Goal: Transaction & Acquisition: Purchase product/service

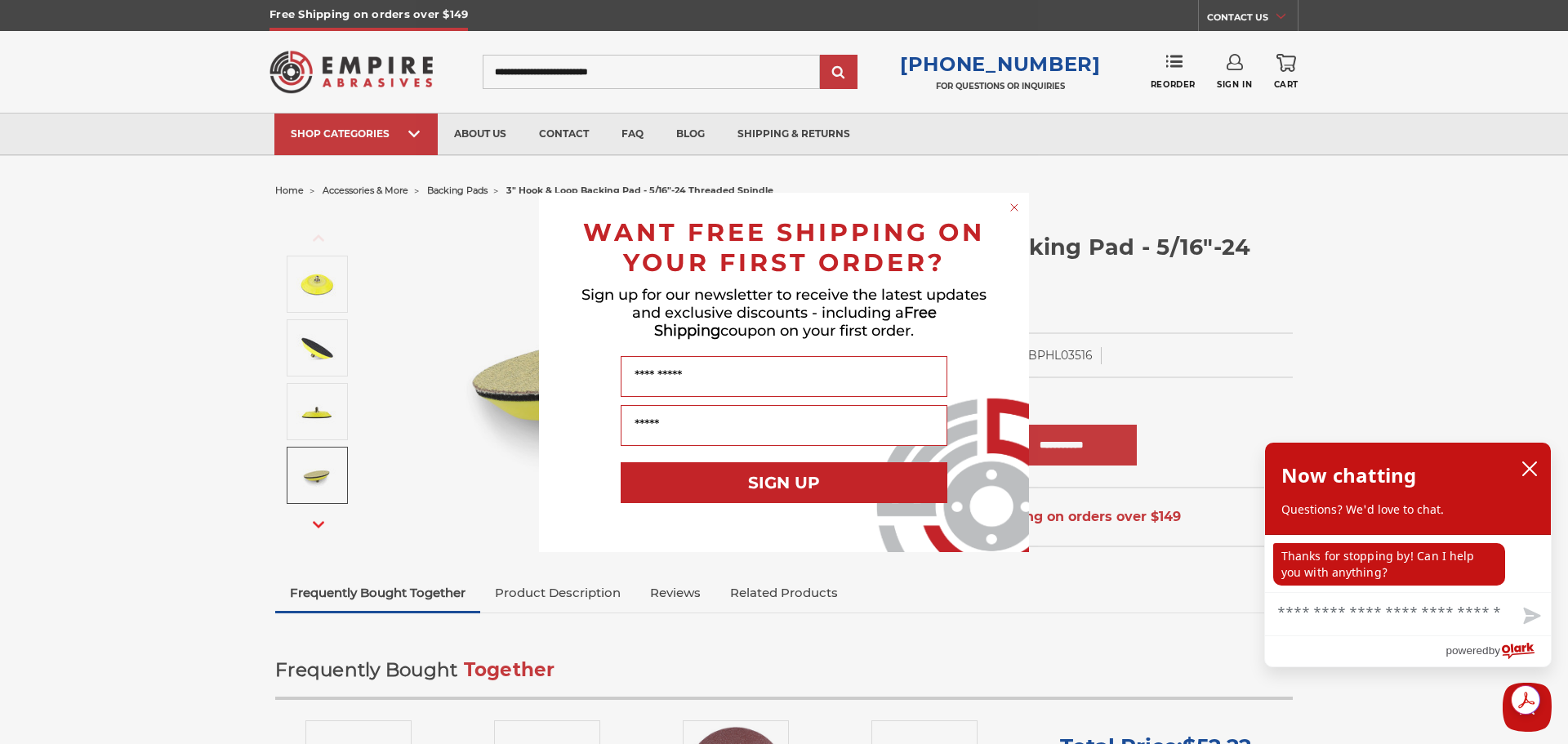
click at [1013, 204] on icon "Close dialog" at bounding box center [1014, 207] width 6 height 6
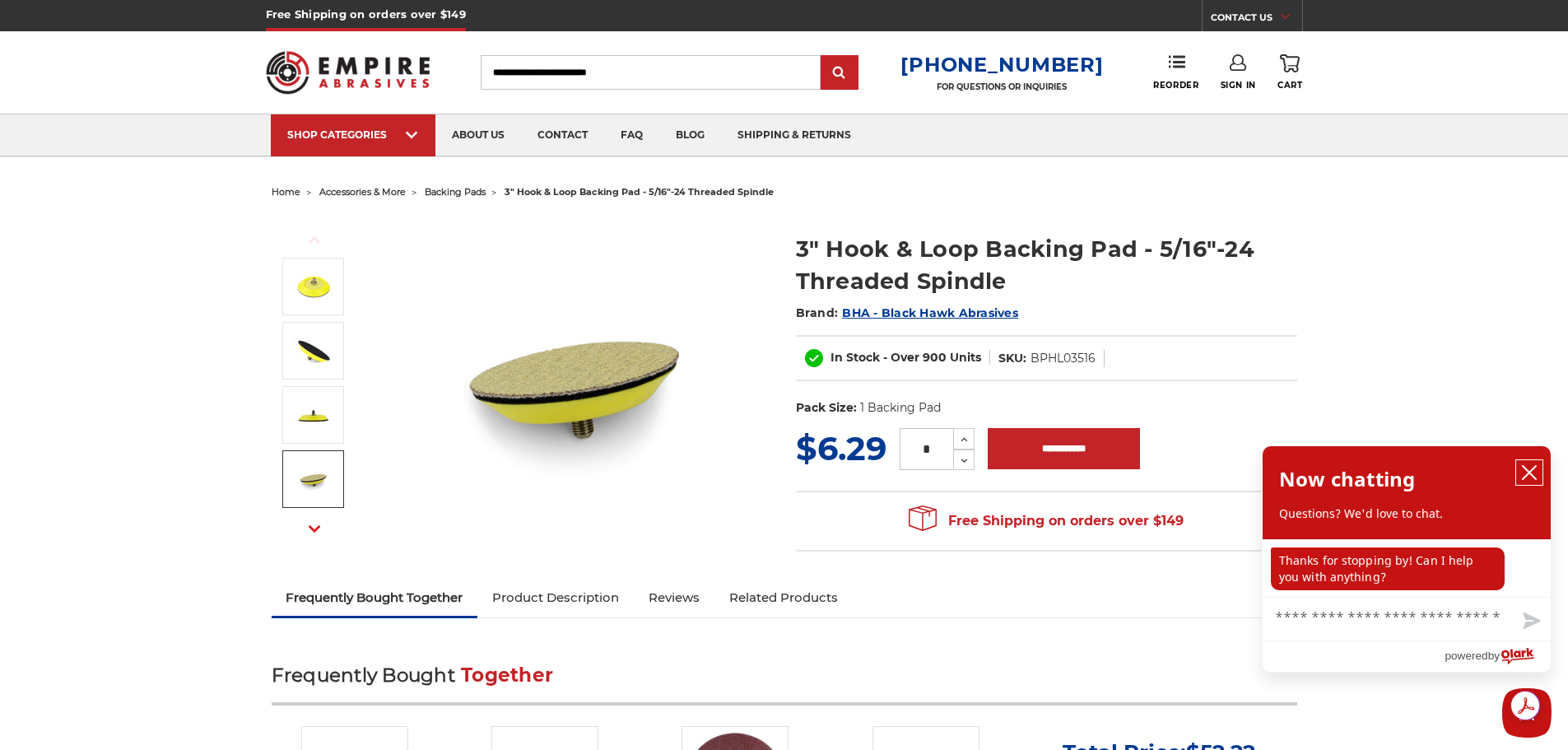
click at [1533, 468] on icon "close chatbox" at bounding box center [1529, 472] width 16 height 16
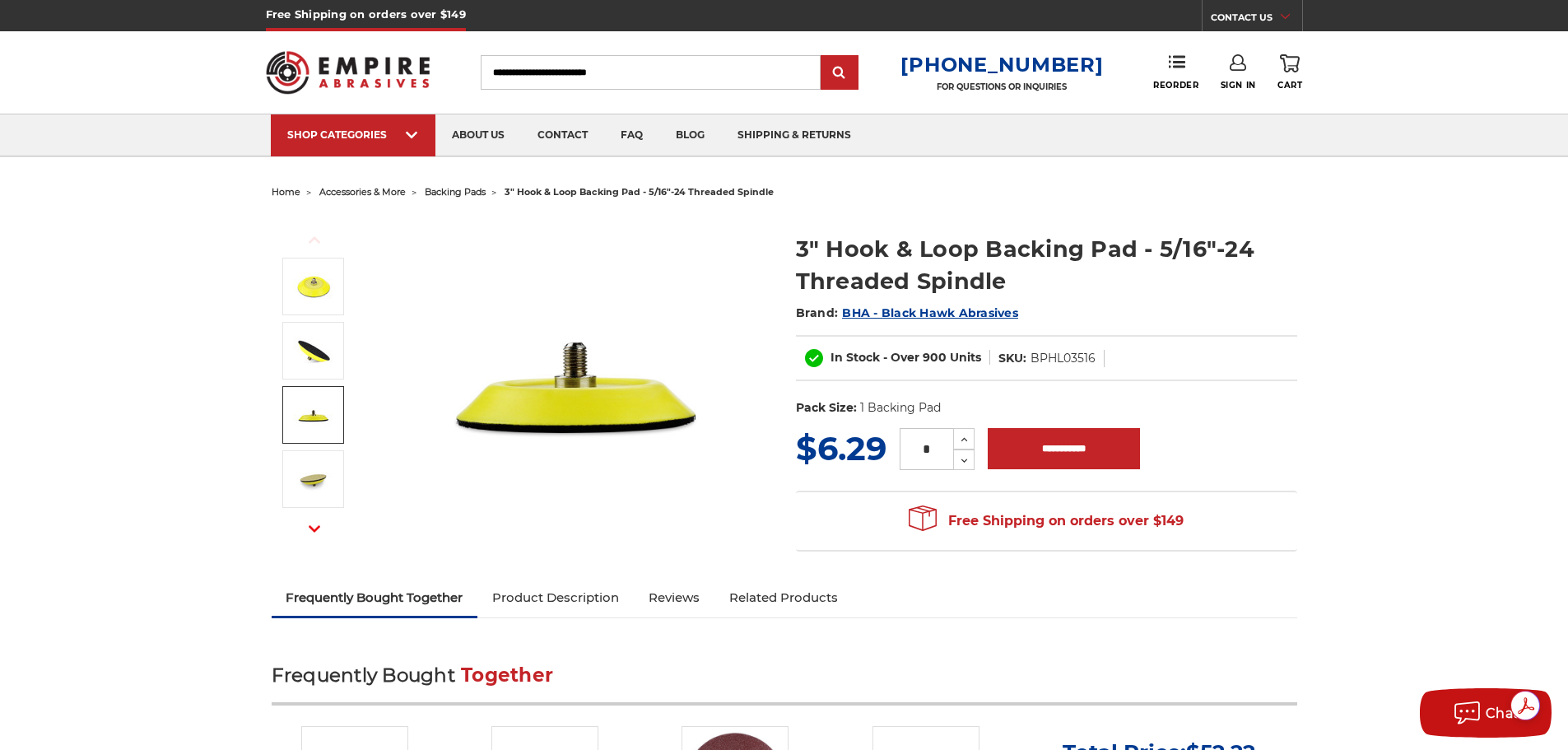
click at [510, 602] on link "Product Description" at bounding box center [556, 597] width 156 height 36
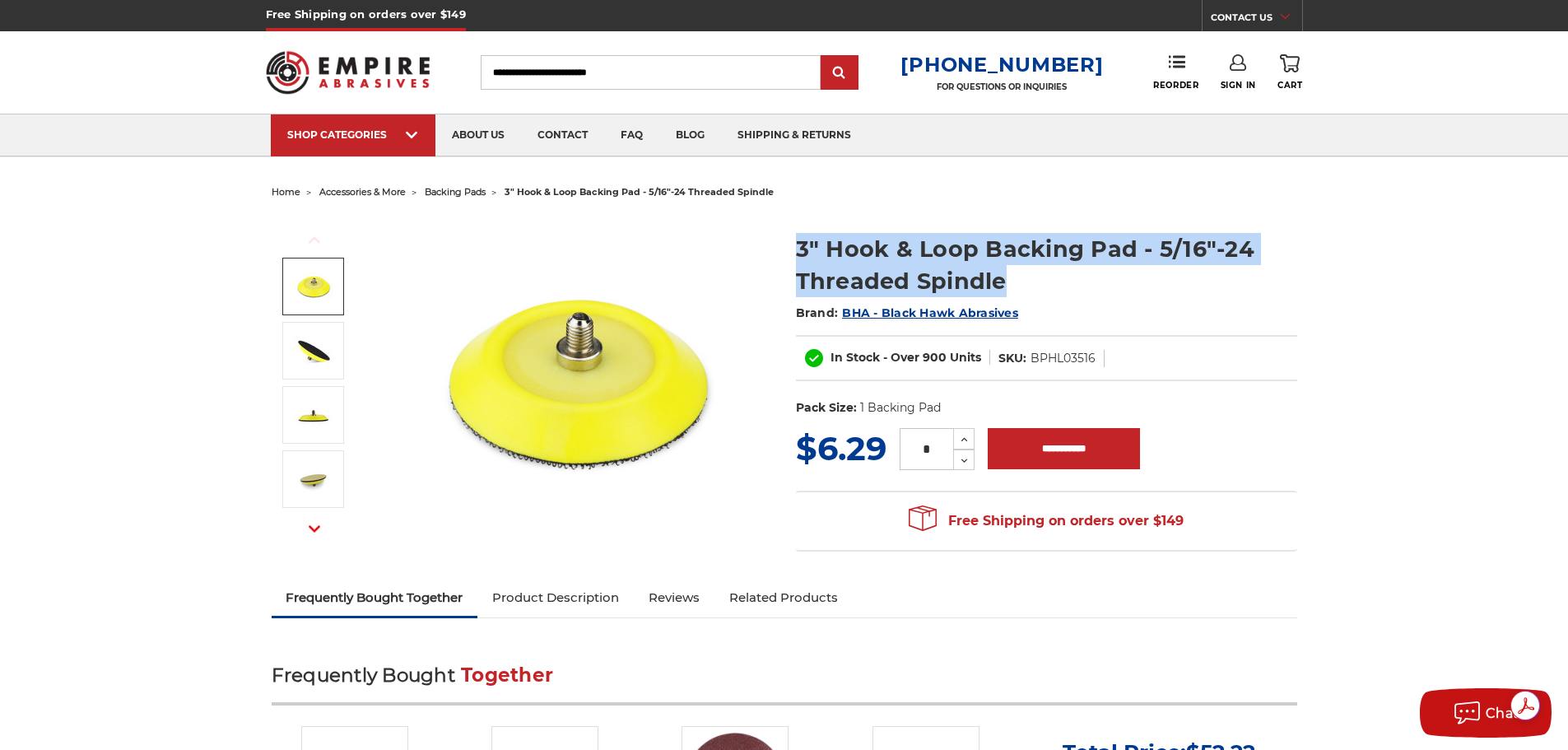
drag, startPoint x: 1006, startPoint y: 282, endPoint x: 794, endPoint y: 248, distance: 214.7
click at [794, 248] on section "3" Hook & Loop Backing Pad - 5/16"-24 Threaded Spindle Brand: BHA - Black Hawk …" at bounding box center [1046, 320] width 524 height 209
copy h1 "3" Hook & Loop Backing Pad - 5/16"-24 Threaded Spindle"
